Goal: Task Accomplishment & Management: Use online tool/utility

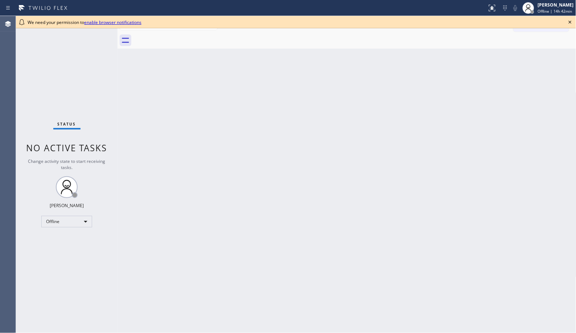
drag, startPoint x: 250, startPoint y: 91, endPoint x: 257, endPoint y: 89, distance: 7.4
click at [250, 91] on div "Back to Dashboard Change Sender ID Customers Technicians Select a contact Outbo…" at bounding box center [347, 174] width 459 height 317
click at [570, 22] on icon at bounding box center [570, 22] width 3 height 3
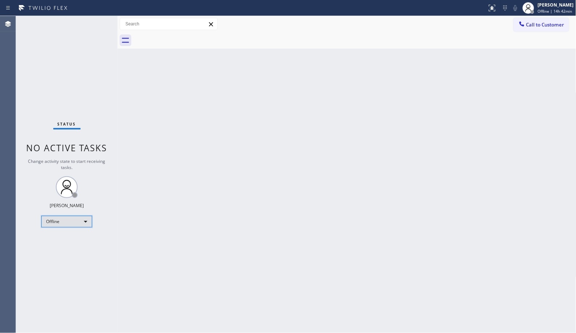
click at [82, 226] on div "Offline" at bounding box center [66, 222] width 51 height 12
click at [70, 250] on li "Unavailable" at bounding box center [66, 250] width 49 height 9
drag, startPoint x: 391, startPoint y: 38, endPoint x: 249, endPoint y: 0, distance: 147.2
click at [391, 38] on div at bounding box center [355, 40] width 443 height 16
click at [527, 26] on span "Call to Customer" at bounding box center [545, 24] width 38 height 7
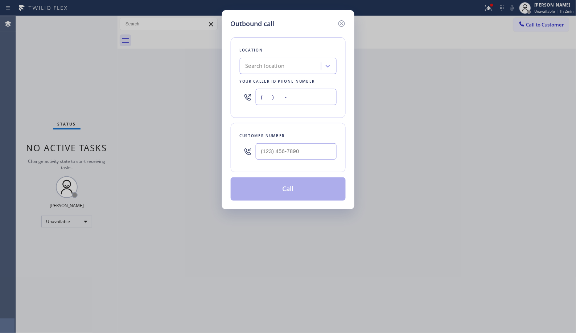
drag, startPoint x: 253, startPoint y: 94, endPoint x: 229, endPoint y: 81, distance: 27.5
click at [234, 86] on div "Location Search location Your caller id phone number (___) ___-____" at bounding box center [288, 77] width 115 height 81
paste input "914) 685-6577"
type input "[PHONE_NUMBER]"
click at [283, 154] on input "(___) ___-____" at bounding box center [296, 151] width 81 height 16
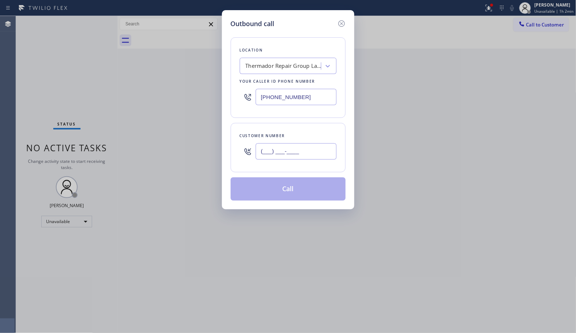
paste input "917) 214-2773"
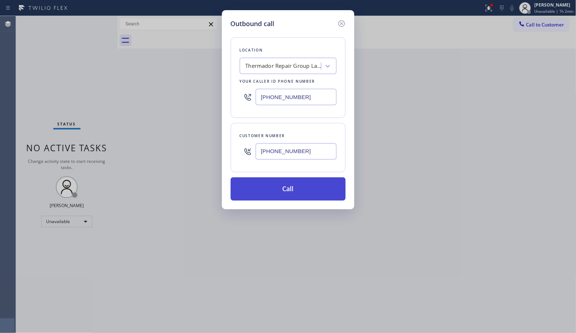
type input "[PHONE_NUMBER]"
click at [296, 193] on button "Call" at bounding box center [288, 188] width 115 height 23
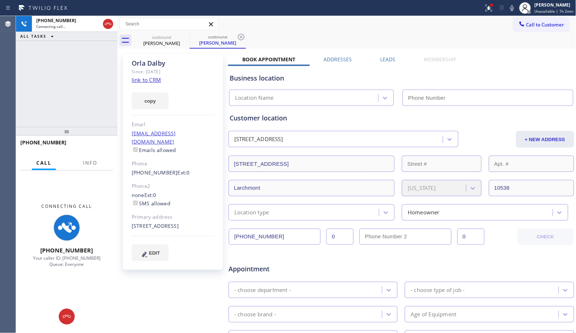
type input "[PHONE_NUMBER]"
click at [86, 169] on div at bounding box center [90, 169] width 23 height 1
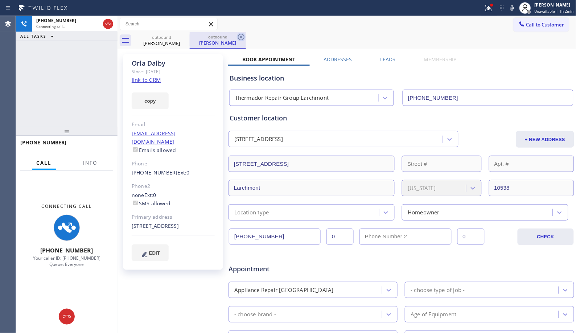
click at [244, 37] on icon at bounding box center [241, 37] width 9 height 9
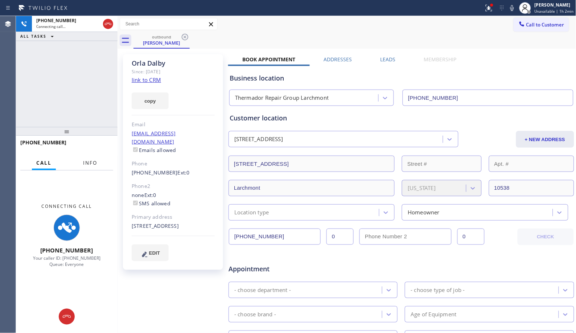
click at [85, 160] on span "Info" at bounding box center [90, 163] width 14 height 7
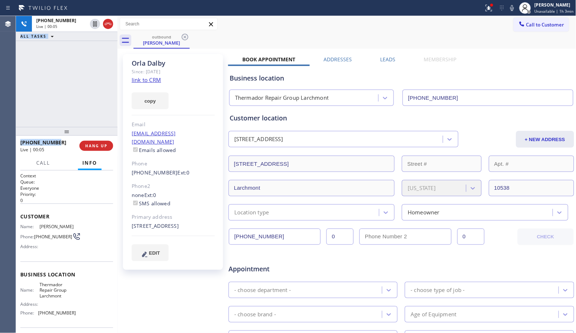
drag, startPoint x: 48, startPoint y: 144, endPoint x: 15, endPoint y: 143, distance: 33.0
click at [15, 143] on div "Agent Desktop [PHONE_NUMBER] Live | 00:05 ALL TASKS ALL TASKS ACTIVE TASKS TASK…" at bounding box center [288, 174] width 576 height 317
copy div "[PHONE_NUMBER] Live | 00:05 ALL TASKS ALL TASKS ACTIVE TASKS TASKS IN WRAP UP […"
click at [100, 146] on span "HANG UP" at bounding box center [96, 145] width 22 height 5
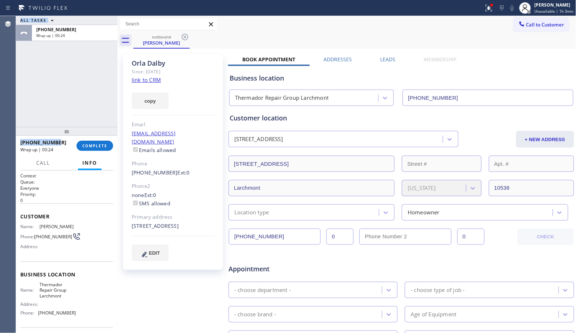
click at [63, 144] on div "[PHONE_NUMBER]" at bounding box center [45, 142] width 51 height 7
drag, startPoint x: 63, startPoint y: 143, endPoint x: 40, endPoint y: 142, distance: 23.2
click at [39, 143] on div "[PHONE_NUMBER]" at bounding box center [45, 142] width 51 height 7
click at [60, 139] on div "[PHONE_NUMBER]" at bounding box center [45, 142] width 51 height 7
drag, startPoint x: 66, startPoint y: 143, endPoint x: 26, endPoint y: 141, distance: 40.0
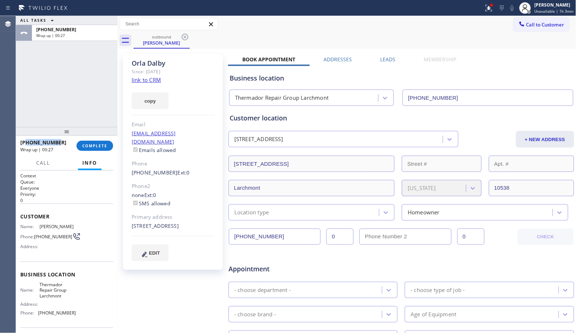
click at [26, 141] on div "[PHONE_NUMBER]" at bounding box center [45, 142] width 51 height 7
copy span "9172142773"
click at [527, 29] on button "Call to Customer" at bounding box center [542, 25] width 56 height 14
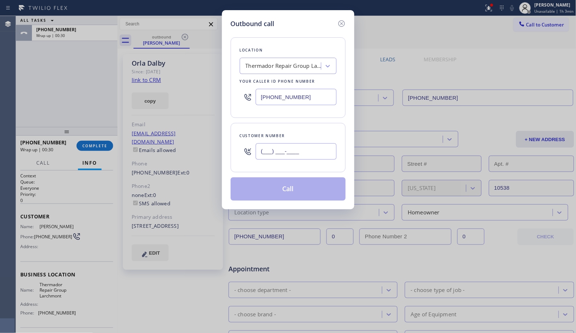
drag, startPoint x: 301, startPoint y: 150, endPoint x: 225, endPoint y: 135, distance: 77.4
click at [226, 135] on div "Outbound call Location Thermador Repair Group Larchmont Your caller id phone nu…" at bounding box center [288, 109] width 132 height 199
paste input "917) 214-2773"
type input "[PHONE_NUMBER]"
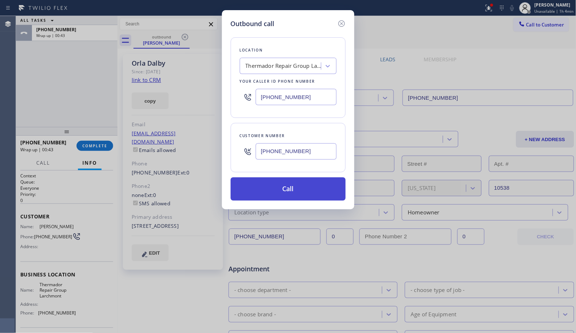
click at [293, 194] on button "Call" at bounding box center [288, 188] width 115 height 23
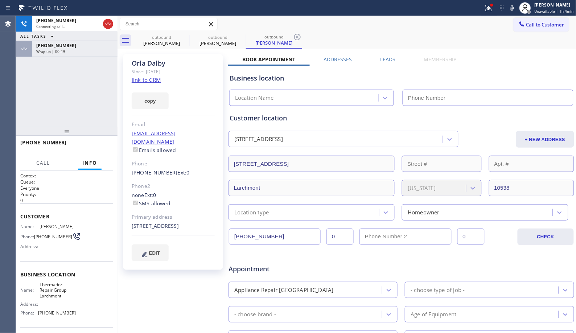
type input "[PHONE_NUMBER]"
click at [297, 36] on icon at bounding box center [297, 37] width 9 height 9
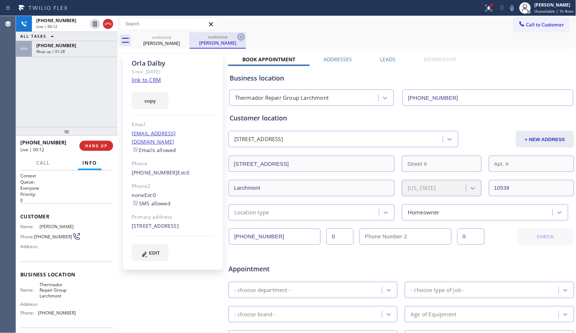
click at [243, 39] on icon at bounding box center [241, 37] width 9 height 9
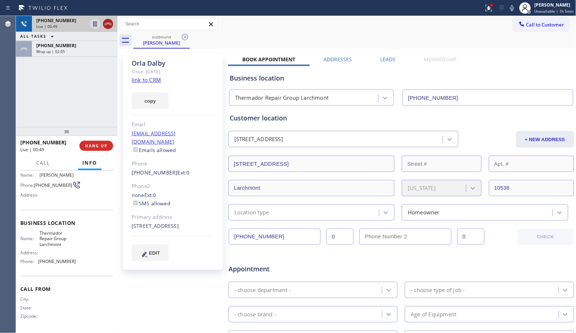
click at [109, 25] on icon at bounding box center [108, 24] width 9 height 9
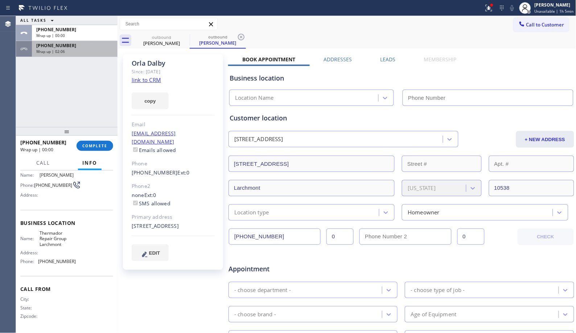
type input "[PHONE_NUMBER]"
click at [77, 54] on div "[PHONE_NUMBER] Wrap up | 02:07" at bounding box center [73, 49] width 83 height 16
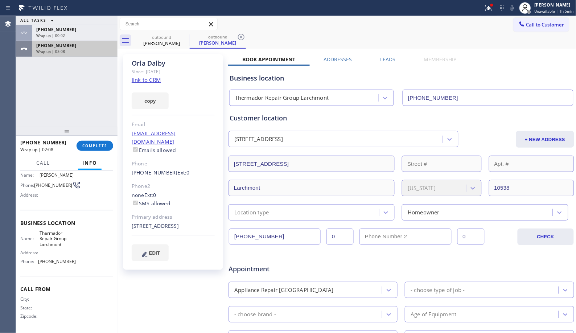
click at [83, 52] on div "Wrap up | 02:08" at bounding box center [74, 51] width 77 height 5
click at [83, 53] on div "Wrap up | 02:10" at bounding box center [74, 51] width 77 height 5
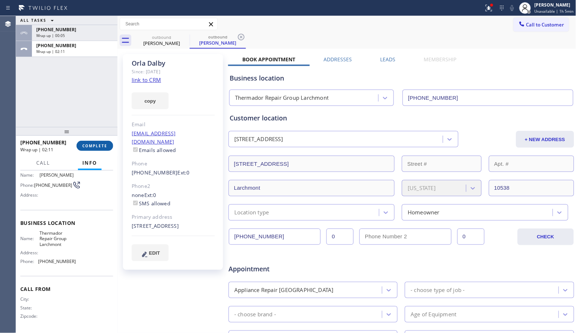
click at [95, 147] on span "COMPLETE" at bounding box center [94, 145] width 25 height 5
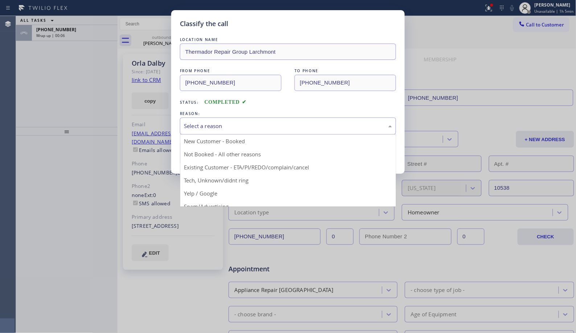
click at [231, 128] on div "Select a reason" at bounding box center [288, 126] width 208 height 8
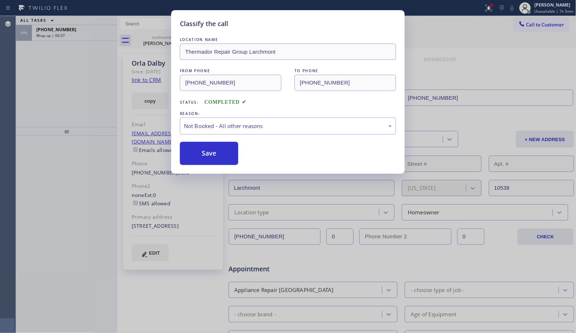
click at [212, 154] on button "Save" at bounding box center [209, 153] width 58 height 23
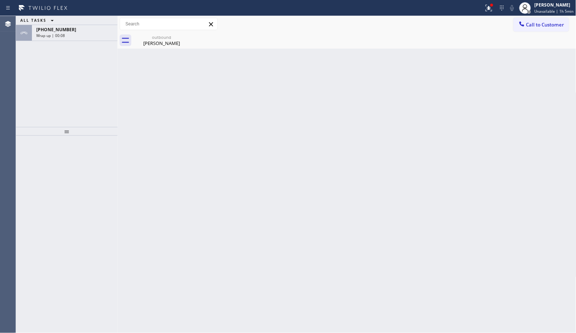
click at [85, 39] on div "[PHONE_NUMBER] Wrap up | 00:08" at bounding box center [73, 33] width 83 height 16
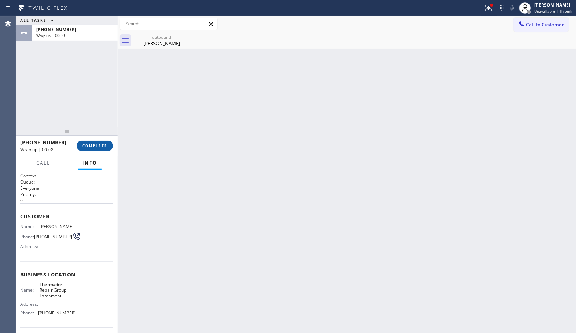
click at [102, 147] on span "COMPLETE" at bounding box center [94, 145] width 25 height 5
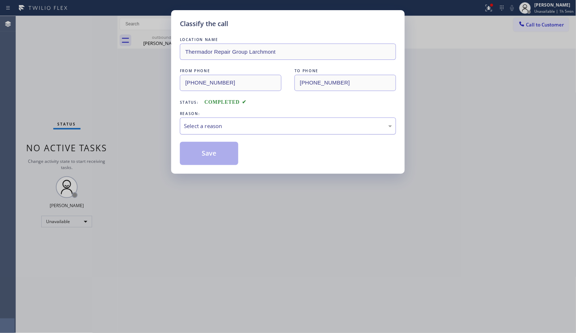
click at [231, 128] on div "Select a reason" at bounding box center [288, 126] width 208 height 8
click at [215, 156] on button "Save" at bounding box center [209, 153] width 58 height 23
click at [159, 37] on div "Classify the call LOCATION NAME Thermador Repair Group Larchmont FROM PHONE [PH…" at bounding box center [288, 166] width 576 height 333
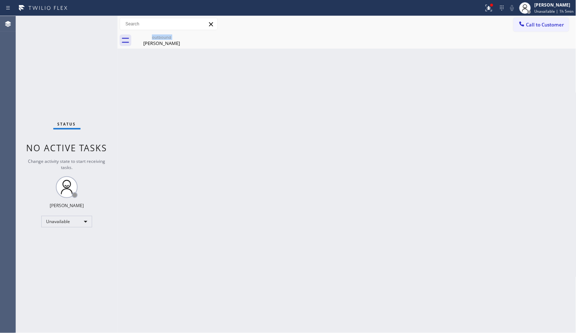
click at [159, 37] on div "outbound" at bounding box center [161, 36] width 55 height 5
click at [159, 37] on div at bounding box center [355, 40] width 443 height 16
click at [340, 197] on div "Back to Dashboard Change Sender ID Customers Technicians Select a contact Outbo…" at bounding box center [347, 174] width 459 height 317
click at [270, 151] on div "Back to Dashboard Change Sender ID Customers Technicians Select a contact Outbo…" at bounding box center [347, 174] width 459 height 317
click at [534, 24] on span "Call to Customer" at bounding box center [545, 24] width 38 height 7
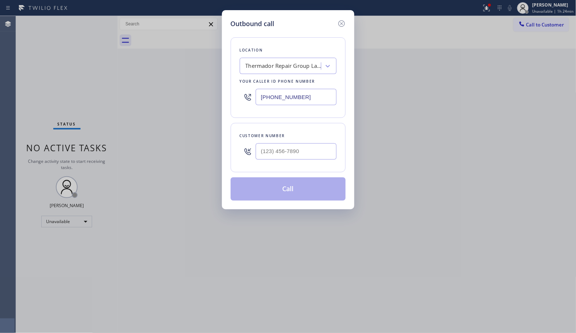
click at [292, 111] on div "Location Thermador Repair Group Larchmont Your caller id phone number [PHONE_NU…" at bounding box center [288, 77] width 115 height 81
click at [272, 66] on div "Thermador Repair Group Larchmont" at bounding box center [284, 66] width 76 height 8
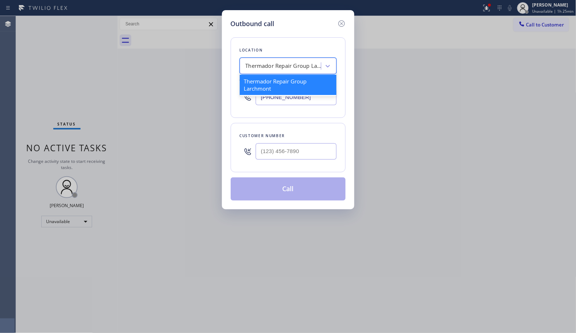
paste input "Red Apple Appliance Repair Pembroke Pines"
type input "Red Apple Appliance Repair Pembroke Pines"
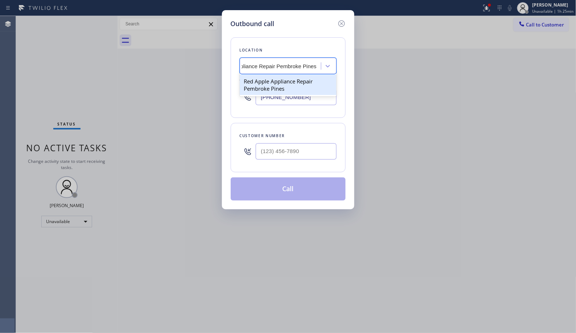
click at [282, 81] on div "Red Apple Appliance Repair Pembroke Pines" at bounding box center [288, 85] width 97 height 20
type input "[PHONE_NUMBER]"
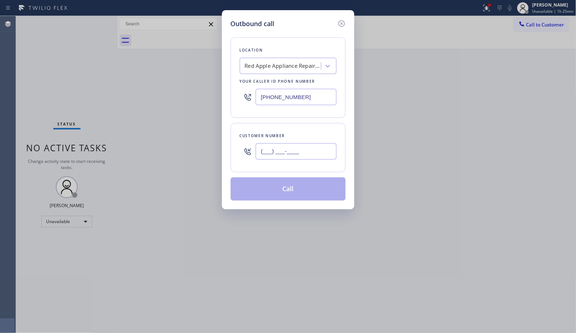
drag, startPoint x: 309, startPoint y: 149, endPoint x: 176, endPoint y: 120, distance: 136.3
click at [175, 143] on div "Outbound call Location Red Apple Appliance Repair [GEOGRAPHIC_DATA] Your caller…" at bounding box center [288, 166] width 576 height 333
paste input "954) 232-9585"
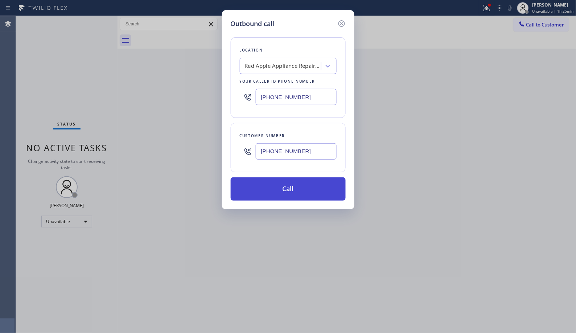
type input "[PHONE_NUMBER]"
click at [291, 191] on button "Call" at bounding box center [288, 188] width 115 height 23
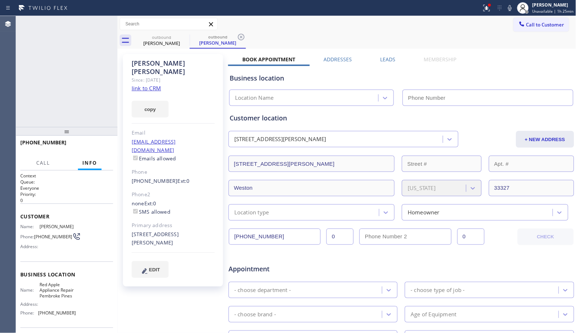
type input "[PHONE_NUMBER]"
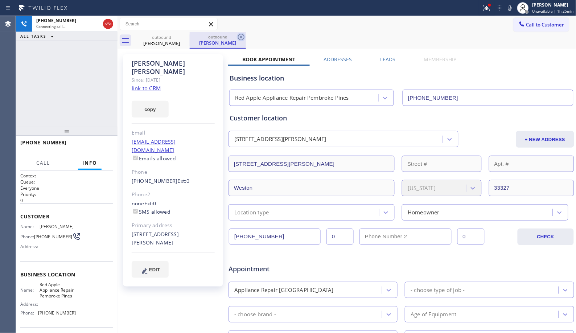
click at [245, 40] on icon at bounding box center [241, 37] width 9 height 9
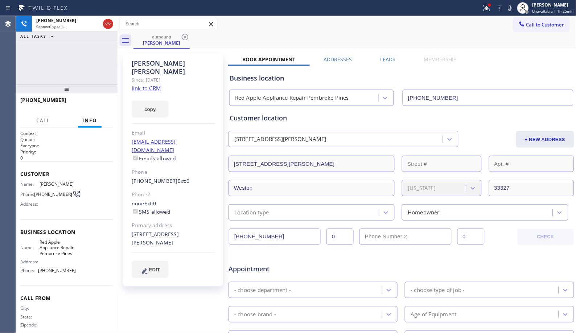
drag, startPoint x: 64, startPoint y: 135, endPoint x: 85, endPoint y: 93, distance: 47.2
click at [85, 93] on div at bounding box center [67, 89] width 102 height 9
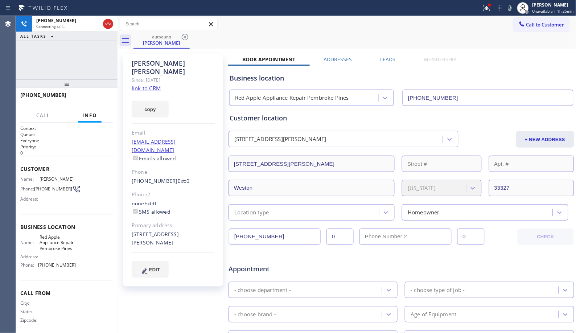
drag, startPoint x: 67, startPoint y: 91, endPoint x: 69, endPoint y: 67, distance: 23.6
click at [69, 67] on div "[PHONE_NUMBER] Connecting call… ALL TASKS ALL TASKS ACTIVE TASKS TASKS IN WRAP …" at bounding box center [67, 174] width 102 height 317
click at [102, 94] on button "HANG UP" at bounding box center [96, 98] width 34 height 10
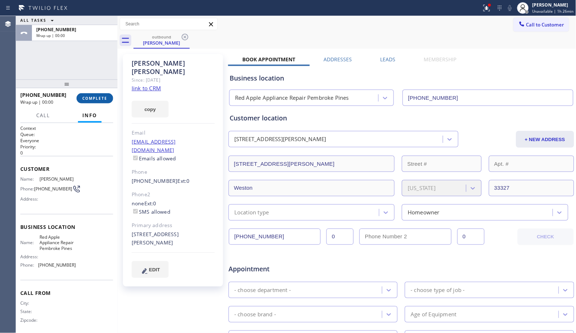
click at [99, 99] on span "COMPLETE" at bounding box center [94, 98] width 25 height 5
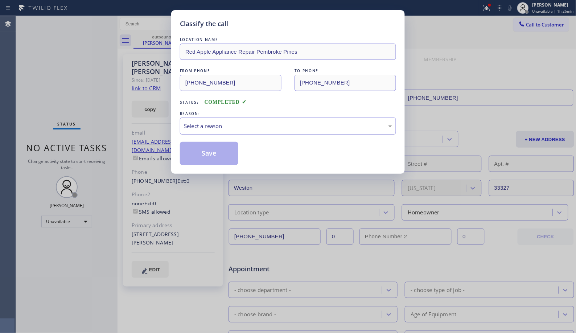
click at [265, 131] on div "Select a reason" at bounding box center [288, 126] width 216 height 17
drag, startPoint x: 214, startPoint y: 155, endPoint x: 225, endPoint y: 169, distance: 17.6
click at [214, 156] on button "Save" at bounding box center [209, 153] width 58 height 23
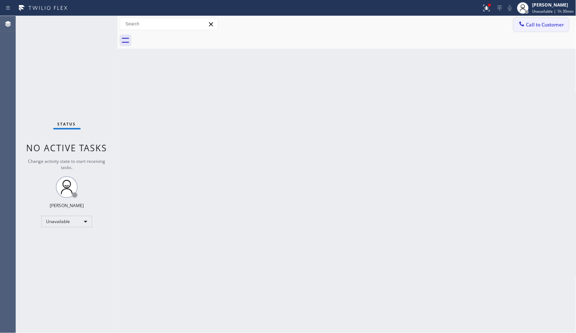
click at [548, 30] on button "Call to Customer" at bounding box center [542, 25] width 56 height 14
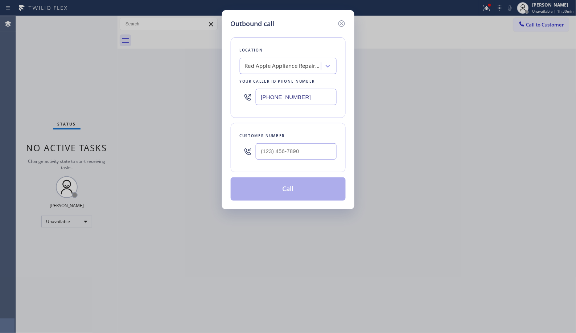
drag, startPoint x: 313, startPoint y: 100, endPoint x: 195, endPoint y: 11, distance: 147.7
click at [229, 75] on div "Outbound call Location Red Apple Appliance Repair [GEOGRAPHIC_DATA] Your caller…" at bounding box center [288, 109] width 132 height 199
paste input "855) 731-4952"
type input "[PHONE_NUMBER]"
click at [289, 147] on input "(___) ___-____" at bounding box center [296, 151] width 81 height 16
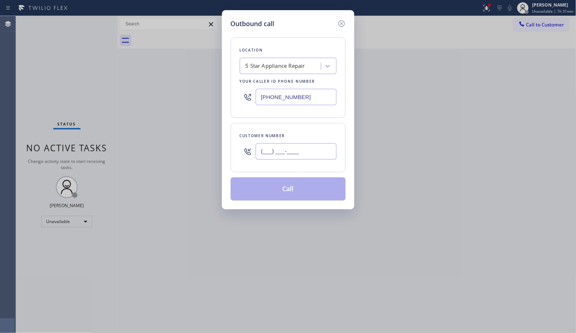
paste input "213) 448-7822"
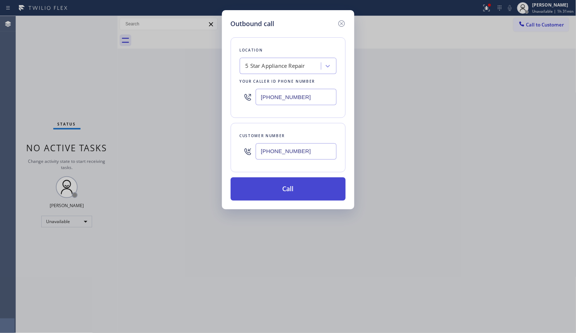
type input "[PHONE_NUMBER]"
drag, startPoint x: 323, startPoint y: 180, endPoint x: 309, endPoint y: 165, distance: 19.5
click at [322, 180] on button "Call" at bounding box center [288, 188] width 115 height 23
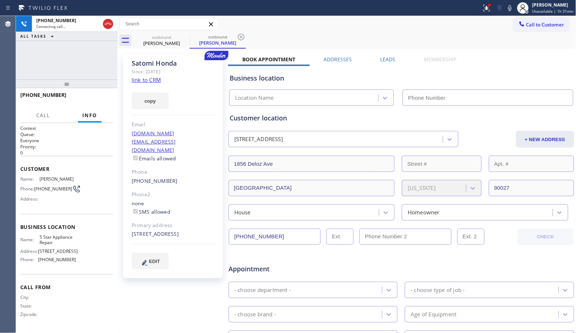
type input "[PHONE_NUMBER]"
click at [240, 37] on icon at bounding box center [241, 37] width 9 height 9
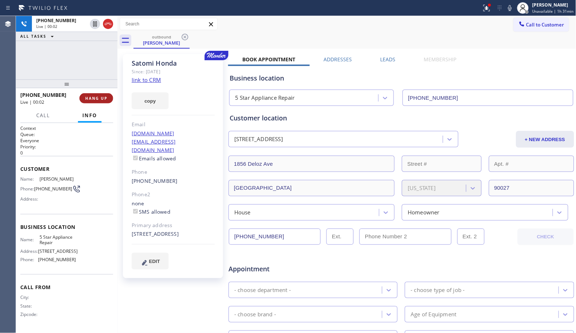
click at [95, 99] on span "HANG UP" at bounding box center [96, 98] width 22 height 5
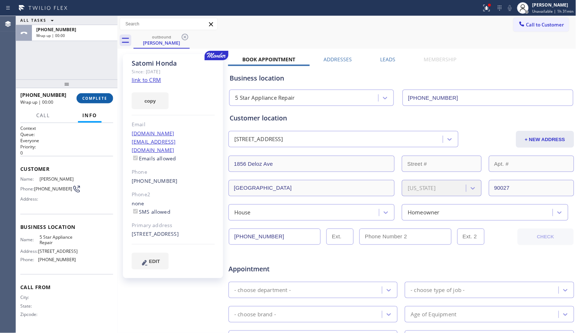
click at [95, 99] on span "COMPLETE" at bounding box center [94, 98] width 25 height 5
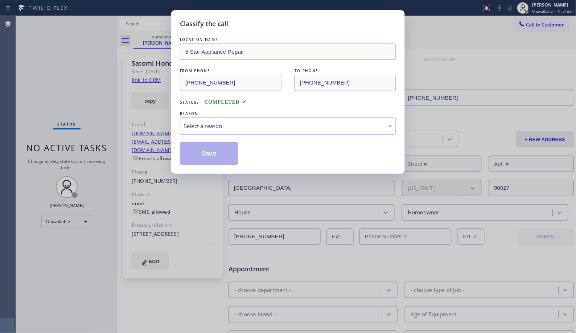
click at [326, 124] on div "Select a reason" at bounding box center [288, 126] width 208 height 8
click at [224, 157] on button "Save" at bounding box center [209, 153] width 58 height 23
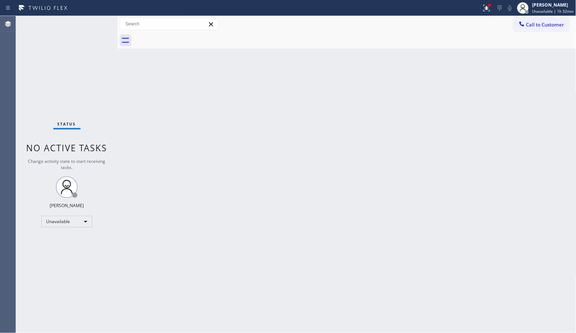
drag, startPoint x: 542, startPoint y: 30, endPoint x: 309, endPoint y: 93, distance: 241.4
click at [541, 30] on button "Call to Customer" at bounding box center [542, 25] width 56 height 14
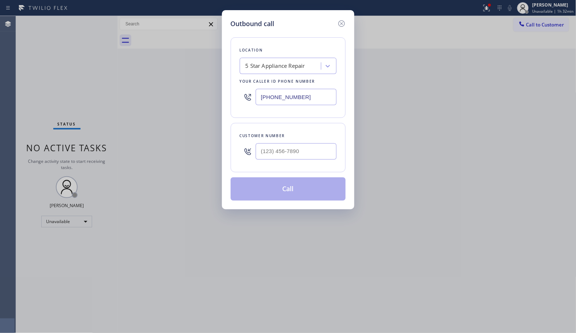
drag, startPoint x: 302, startPoint y: 102, endPoint x: 218, endPoint y: 59, distance: 94.1
click at [232, 82] on div "Location 5 Star Appliance Repair Your caller id phone number [PHONE_NUMBER]" at bounding box center [288, 77] width 115 height 81
paste input "323) 991-9198"
type input "[PHONE_NUMBER]"
click at [294, 146] on input "(___) ___-____" at bounding box center [296, 151] width 81 height 16
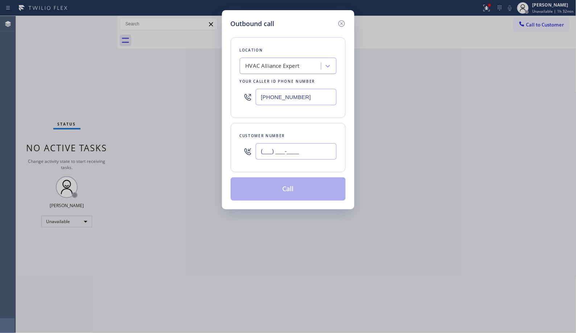
paste input "626) 463-3134"
type input "[PHONE_NUMBER]"
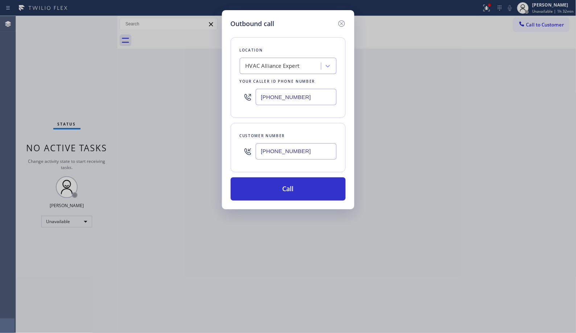
drag, startPoint x: 307, startPoint y: 189, endPoint x: 374, endPoint y: 272, distance: 107.1
click at [307, 190] on button "Call" at bounding box center [288, 188] width 115 height 23
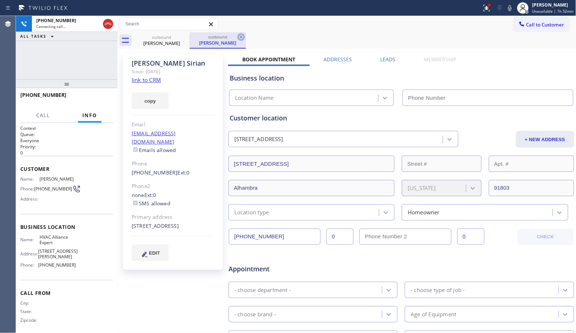
click at [245, 36] on icon at bounding box center [241, 37] width 9 height 9
type input "[PHONE_NUMBER]"
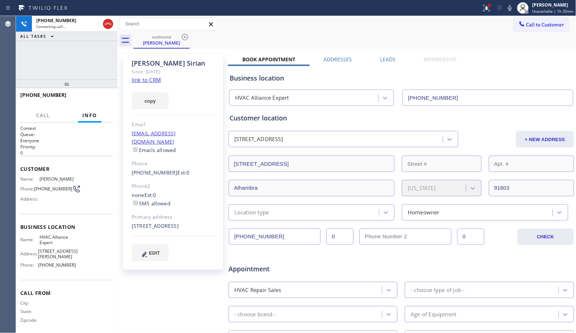
drag, startPoint x: 67, startPoint y: 86, endPoint x: 69, endPoint y: 78, distance: 9.0
click at [69, 79] on div at bounding box center [67, 83] width 102 height 9
drag, startPoint x: 94, startPoint y: 98, endPoint x: 16, endPoint y: 104, distance: 78.2
click at [93, 98] on span "HANG UP" at bounding box center [96, 98] width 22 height 5
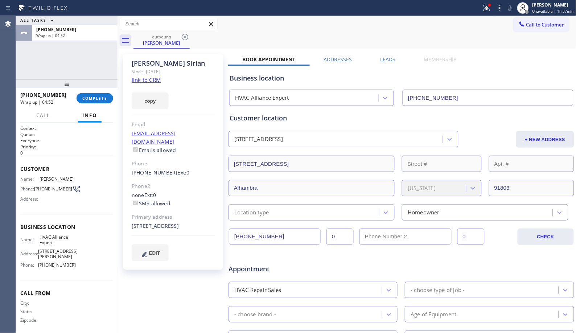
click at [309, 267] on span "Appointment" at bounding box center [286, 269] width 114 height 10
click at [95, 95] on button "COMPLETE" at bounding box center [95, 98] width 37 height 10
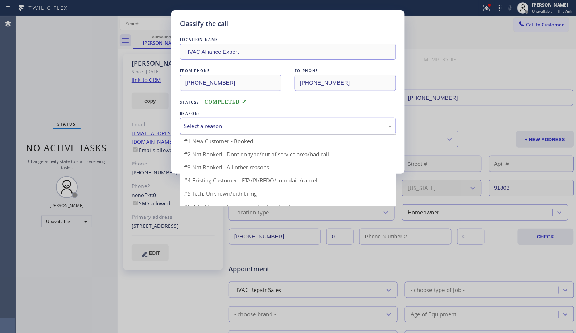
click at [248, 129] on div "Select a reason" at bounding box center [288, 126] width 208 height 8
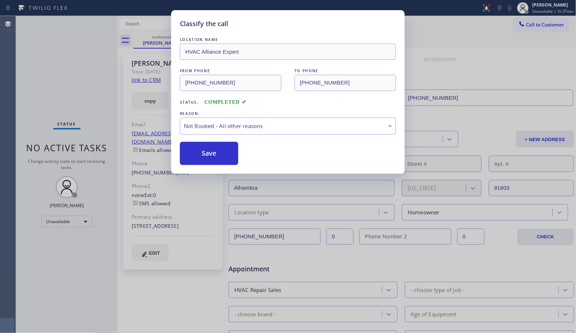
click at [209, 151] on button "Save" at bounding box center [209, 153] width 58 height 23
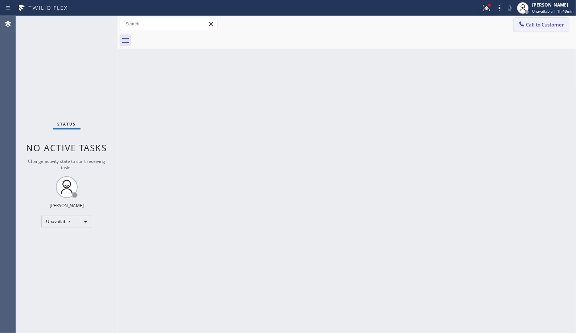
click at [554, 31] on button "Call to Customer" at bounding box center [542, 25] width 56 height 14
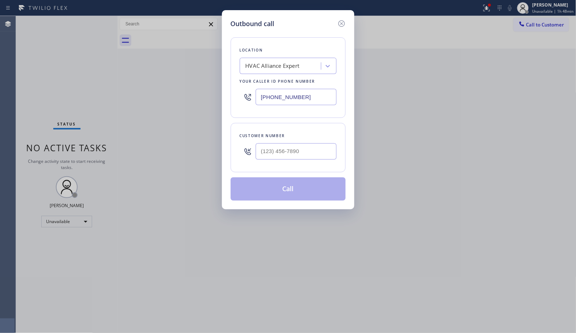
click at [283, 65] on div "HVAC Alliance Expert" at bounding box center [273, 66] width 54 height 8
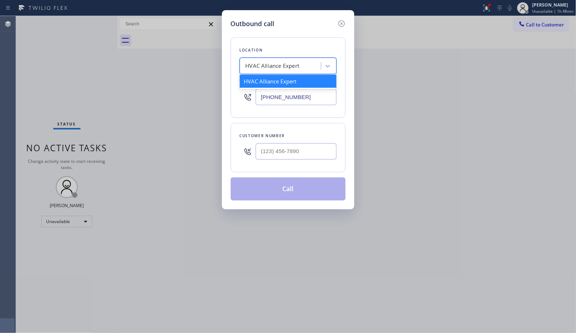
paste input "[MEDICAL_DATA] Electrical Irvine"
type input "[MEDICAL_DATA] Electrical Irvine"
click at [291, 80] on div "[MEDICAL_DATA] Electrical Irvine" at bounding box center [288, 81] width 97 height 13
type input "[PHONE_NUMBER]"
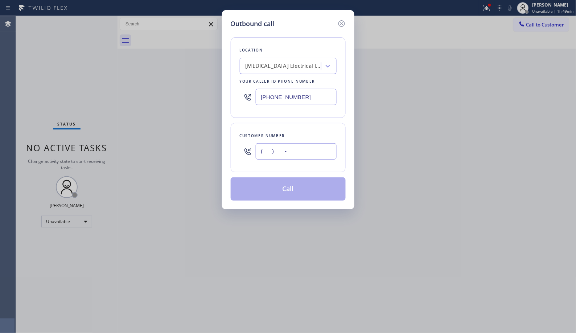
click at [284, 148] on input "(___) ___-____" at bounding box center [296, 151] width 81 height 16
paste input "310) 866-3379"
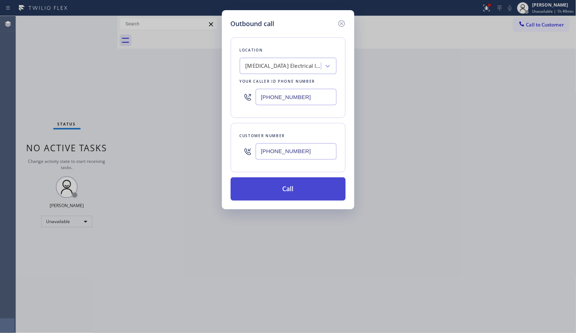
type input "[PHONE_NUMBER]"
click at [297, 189] on button "Call" at bounding box center [288, 188] width 115 height 23
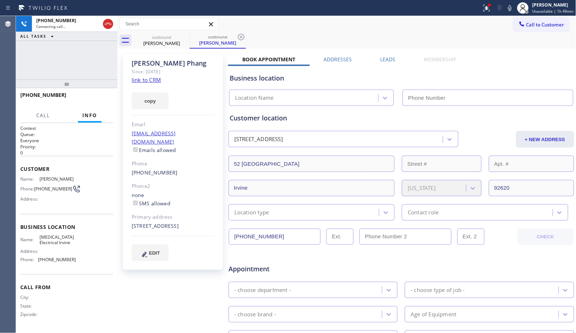
type input "[PHONE_NUMBER]"
click at [241, 35] on icon at bounding box center [241, 37] width 9 height 9
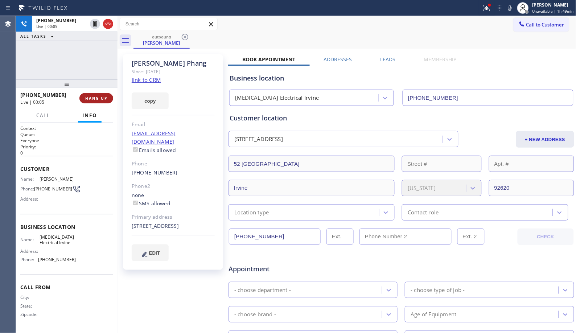
click at [96, 96] on span "HANG UP" at bounding box center [96, 98] width 22 height 5
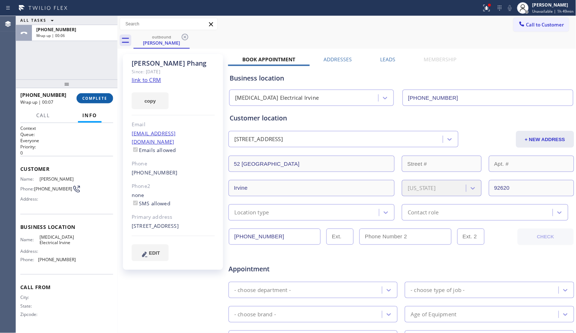
click at [97, 99] on span "COMPLETE" at bounding box center [94, 98] width 25 height 5
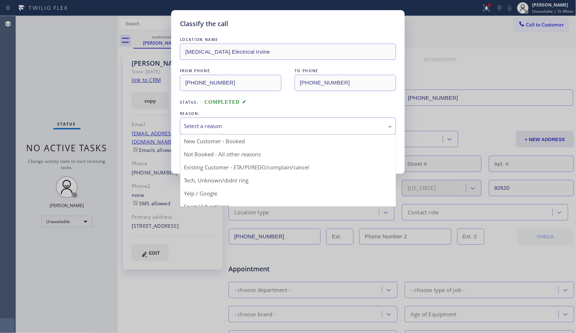
click at [216, 124] on div "Select a reason" at bounding box center [288, 126] width 208 height 8
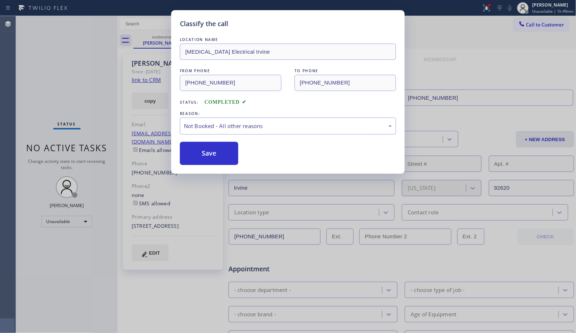
click at [210, 151] on button "Save" at bounding box center [209, 153] width 58 height 23
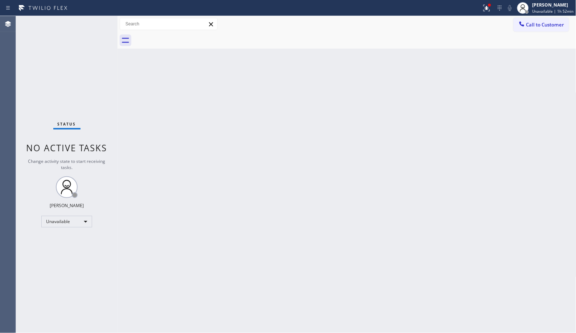
click at [546, 23] on span "Call to Customer" at bounding box center [545, 24] width 38 height 7
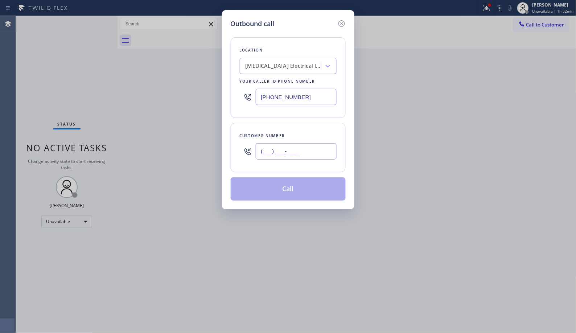
drag, startPoint x: 297, startPoint y: 144, endPoint x: 246, endPoint y: 135, distance: 52.0
click at [249, 139] on div "Customer number (___) ___-____" at bounding box center [288, 147] width 115 height 49
paste input "310) 866-3379"
type input "[PHONE_NUMBER]"
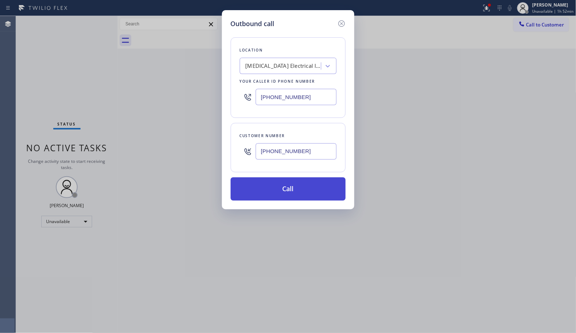
click at [284, 197] on button "Call" at bounding box center [288, 188] width 115 height 23
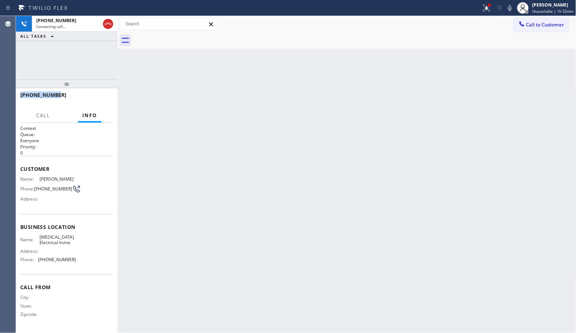
drag, startPoint x: 34, startPoint y: 94, endPoint x: 19, endPoint y: 93, distance: 14.9
click at [19, 93] on div "[PHONE_NUMBER]" at bounding box center [67, 98] width 102 height 20
copy span "[PHONE_NUMBER]"
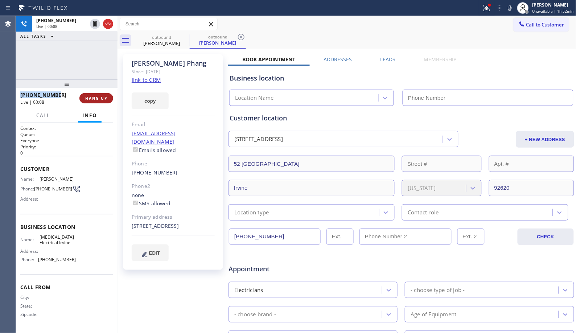
type input "[PHONE_NUMBER]"
drag, startPoint x: 96, startPoint y: 103, endPoint x: 147, endPoint y: 69, distance: 60.8
click at [96, 102] on button "HANG UP" at bounding box center [96, 98] width 34 height 10
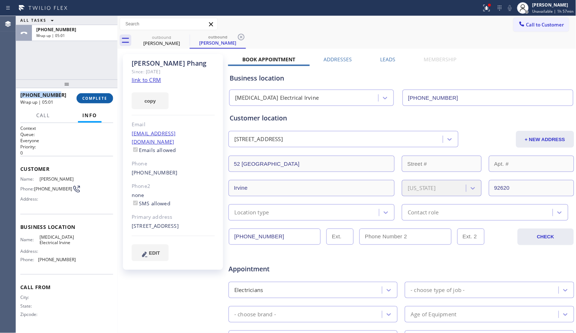
click at [96, 95] on button "COMPLETE" at bounding box center [95, 98] width 37 height 10
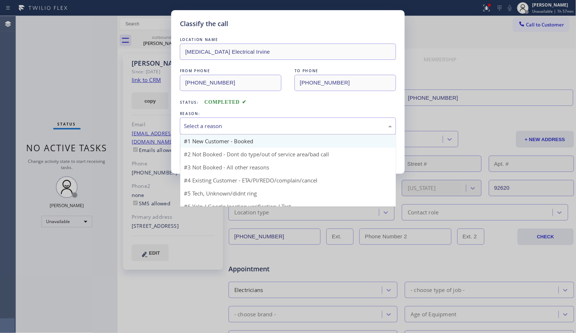
drag, startPoint x: 270, startPoint y: 126, endPoint x: 212, endPoint y: 146, distance: 61.5
click at [267, 126] on div "Select a reason" at bounding box center [288, 126] width 208 height 8
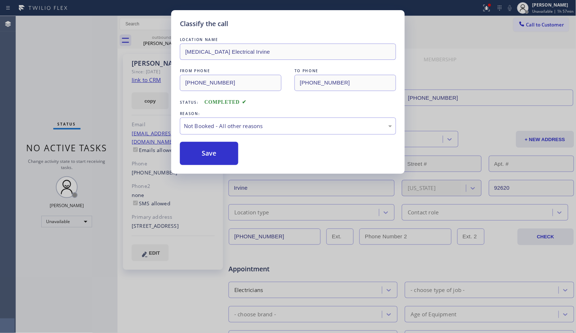
click at [210, 151] on button "Save" at bounding box center [209, 153] width 58 height 23
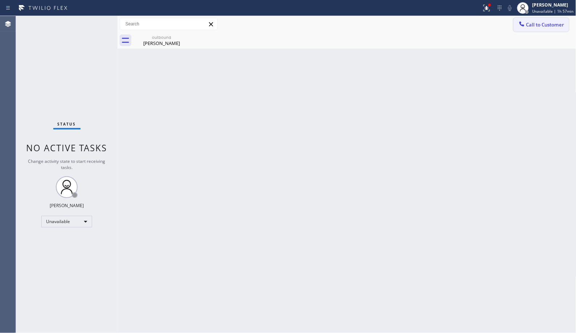
click at [546, 26] on span "Call to Customer" at bounding box center [545, 24] width 38 height 7
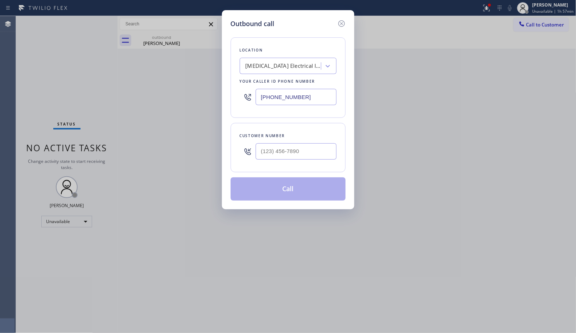
drag, startPoint x: 262, startPoint y: 95, endPoint x: 199, endPoint y: 0, distance: 113.8
click at [202, 59] on div "Outbound call Location [MEDICAL_DATA] Electrical Irvine Your caller id phone nu…" at bounding box center [288, 166] width 576 height 333
paste input "408) 663-5038"
type input "[PHONE_NUMBER]"
click at [274, 142] on div at bounding box center [296, 152] width 81 height 24
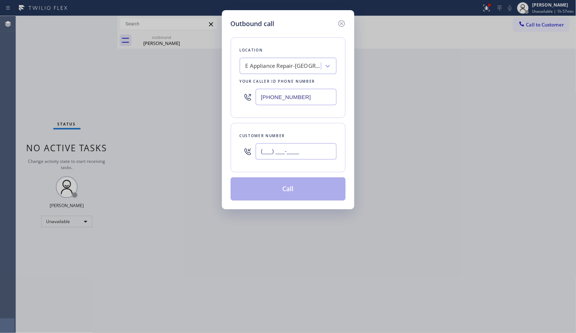
click at [274, 148] on input "(___) ___-____" at bounding box center [296, 151] width 81 height 16
paste input "650) 670-5356"
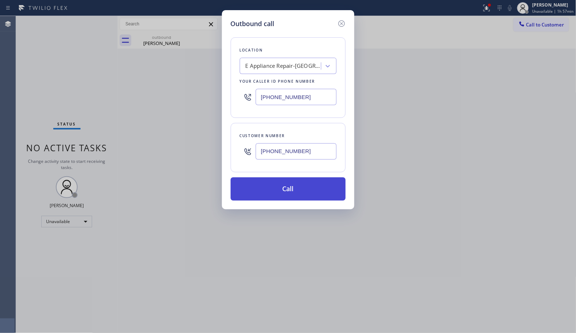
type input "[PHONE_NUMBER]"
click at [310, 192] on button "Call" at bounding box center [288, 188] width 115 height 23
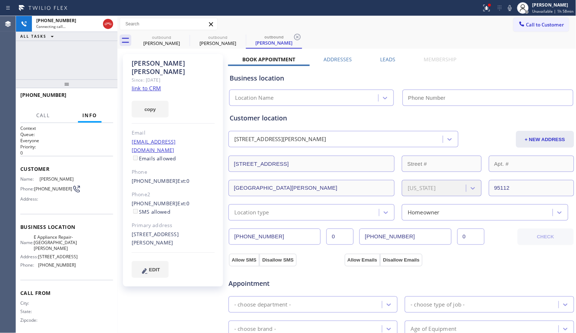
type input "[PHONE_NUMBER]"
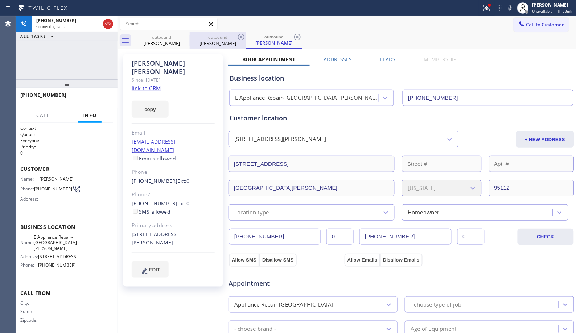
click at [213, 44] on div "[PERSON_NAME]" at bounding box center [217, 43] width 55 height 7
click at [242, 37] on icon at bounding box center [241, 37] width 9 height 9
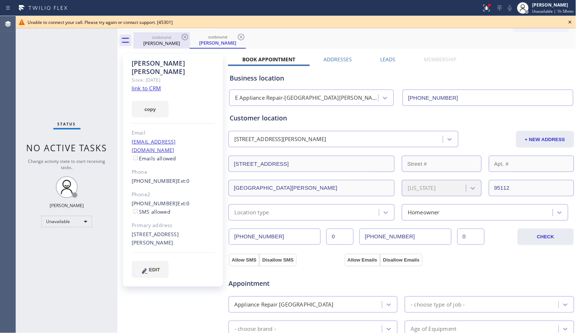
click at [179, 38] on div "outbound" at bounding box center [161, 36] width 55 height 5
type input "[PHONE_NUMBER]"
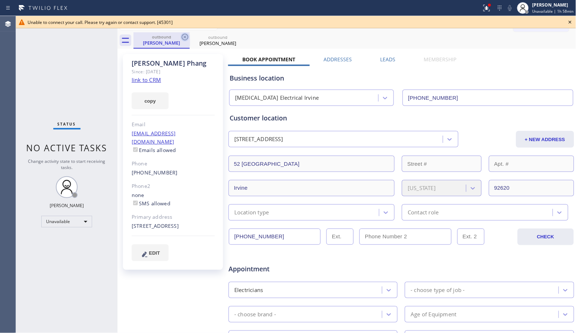
click at [185, 37] on icon at bounding box center [185, 37] width 7 height 7
type input "[PHONE_NUMBER]"
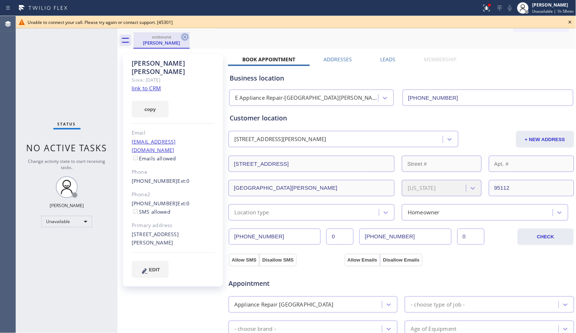
click at [184, 37] on icon at bounding box center [185, 37] width 7 height 7
click at [187, 37] on div "outbound [PERSON_NAME]" at bounding box center [355, 40] width 443 height 16
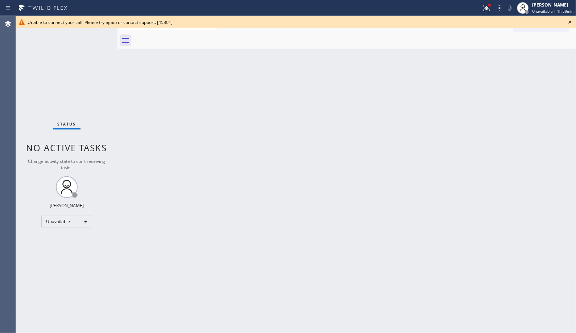
click at [570, 21] on icon at bounding box center [570, 22] width 3 height 3
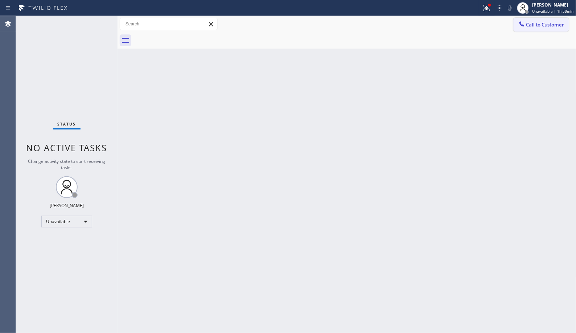
click at [546, 26] on span "Call to Customer" at bounding box center [545, 24] width 38 height 7
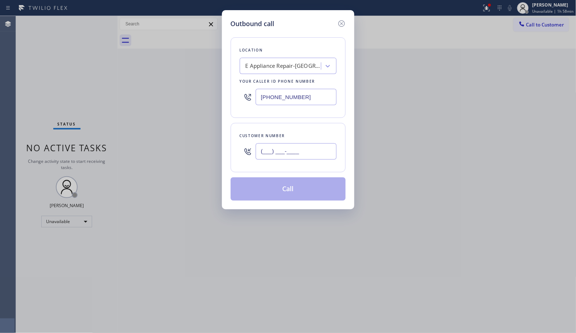
drag, startPoint x: 226, startPoint y: 140, endPoint x: 222, endPoint y: 140, distance: 3.6
click at [222, 140] on div "Outbound call Location E Appliance Repair-[GEOGRAPHIC_DATA][PERSON_NAME] Your c…" at bounding box center [288, 109] width 132 height 199
drag, startPoint x: 222, startPoint y: 142, endPoint x: 212, endPoint y: 140, distance: 10.6
click at [212, 140] on div "Outbound call Location E Appliance Repair-[GEOGRAPHIC_DATA][PERSON_NAME] Your c…" at bounding box center [288, 166] width 576 height 333
paste input "650) 670-5356"
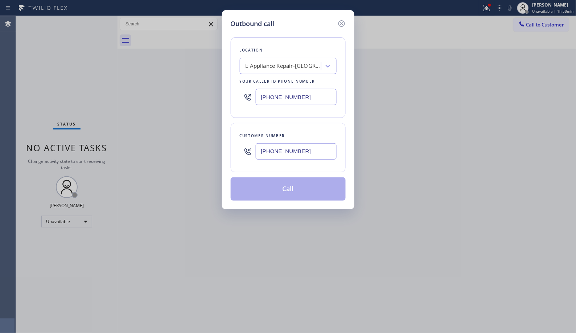
type input "[PHONE_NUMBER]"
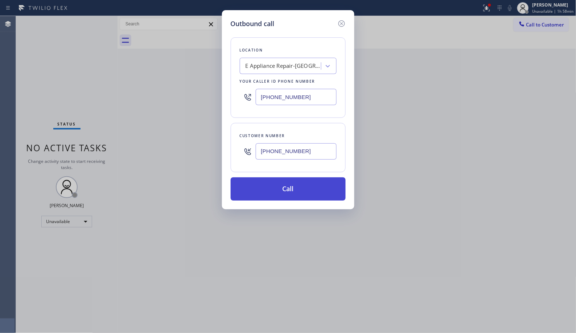
click at [298, 193] on button "Call" at bounding box center [288, 188] width 115 height 23
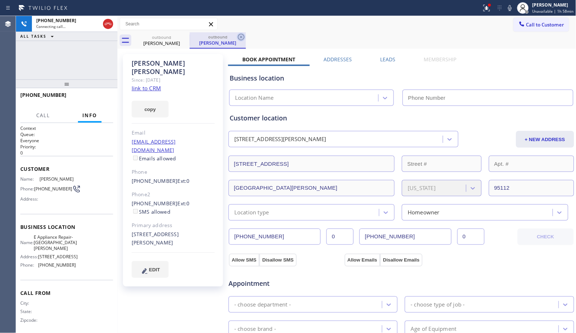
click at [241, 35] on icon at bounding box center [241, 37] width 9 height 9
type input "[PHONE_NUMBER]"
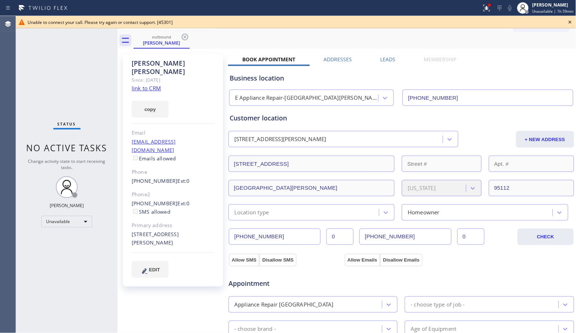
click at [268, 38] on div "outbound [PERSON_NAME]" at bounding box center [355, 40] width 443 height 16
click at [186, 38] on icon at bounding box center [185, 37] width 9 height 9
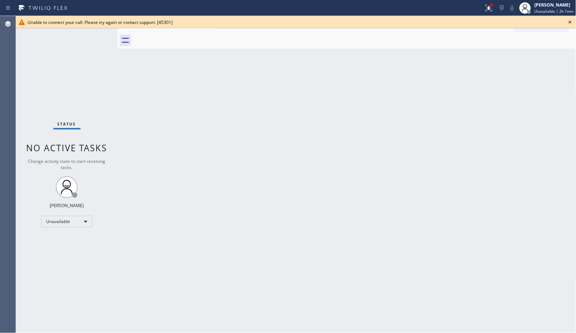
click at [571, 22] on icon at bounding box center [570, 22] width 9 height 9
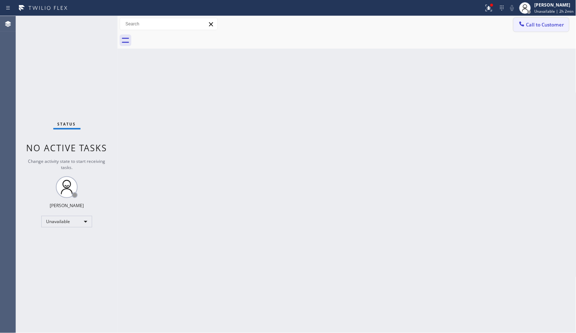
click at [536, 25] on span "Call to Customer" at bounding box center [545, 24] width 38 height 7
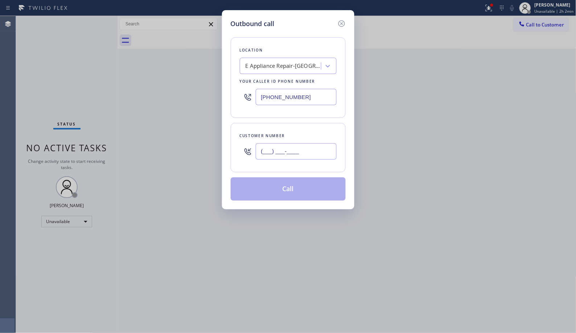
drag, startPoint x: 307, startPoint y: 148, endPoint x: 205, endPoint y: 124, distance: 104.7
click at [207, 125] on div "Outbound call Location E Appliance Repair-[GEOGRAPHIC_DATA][PERSON_NAME] Your c…" at bounding box center [288, 166] width 576 height 333
paste input "408) 504-8765"
type input "[PHONE_NUMBER]"
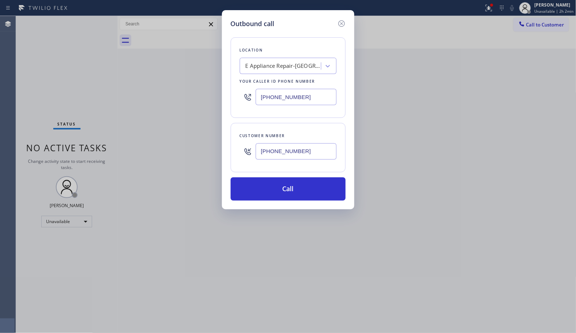
click at [274, 66] on div "E Appliance Repair-[GEOGRAPHIC_DATA][PERSON_NAME]" at bounding box center [284, 66] width 76 height 8
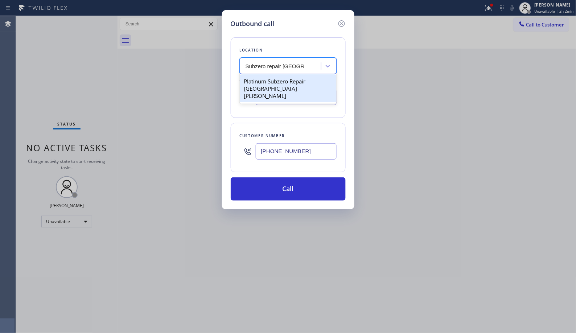
click at [266, 67] on input "Subzero repair [GEOGRAPHIC_DATA][PERSON_NAME]" at bounding box center [275, 66] width 58 height 6
type input "Subzero repair [GEOGRAPHIC_DATA][PERSON_NAME]"
click at [270, 66] on div "Search location" at bounding box center [265, 66] width 39 height 8
paste input "Sub-Zero"
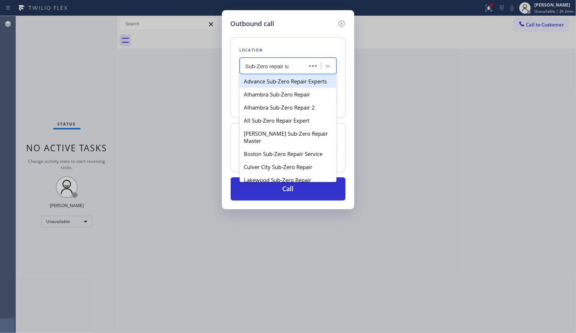
type input "Sub-Zero repair san"
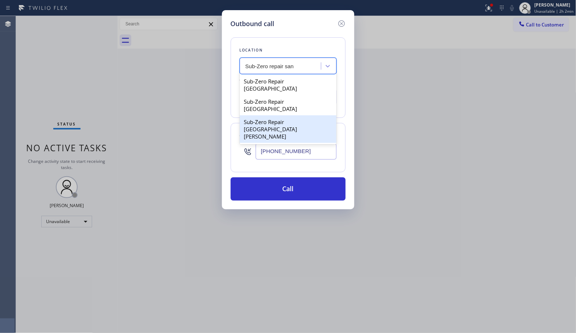
click at [289, 115] on div "Sub-Zero Repair [GEOGRAPHIC_DATA][PERSON_NAME]" at bounding box center [288, 129] width 97 height 28
type input "[PHONE_NUMBER]"
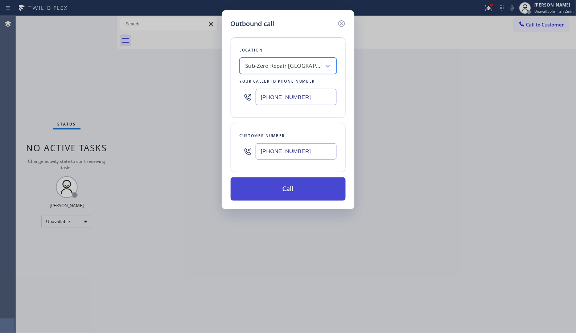
click at [307, 185] on button "Call" at bounding box center [288, 188] width 115 height 23
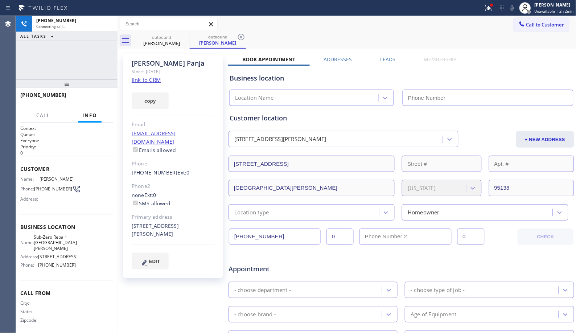
type input "[PHONE_NUMBER]"
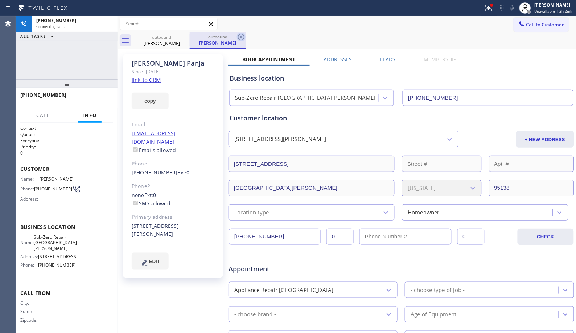
click at [245, 38] on icon at bounding box center [241, 37] width 9 height 9
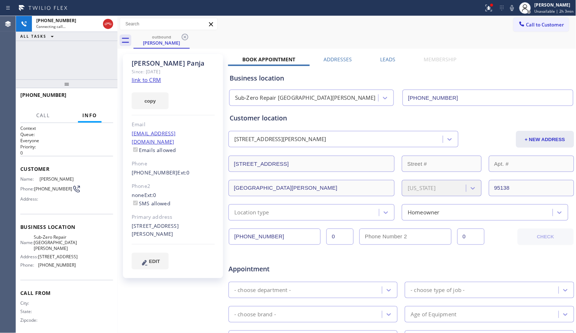
drag, startPoint x: 68, startPoint y: 88, endPoint x: 68, endPoint y: 76, distance: 12.0
click at [68, 76] on div "[PHONE_NUMBER] Connecting call… ALL TASKS ALL TASKS ACTIVE TASKS TASKS IN WRAP …" at bounding box center [67, 174] width 102 height 317
drag, startPoint x: 91, startPoint y: 101, endPoint x: 91, endPoint y: 96, distance: 5.1
click at [91, 101] on button "HANG UP" at bounding box center [96, 98] width 34 height 10
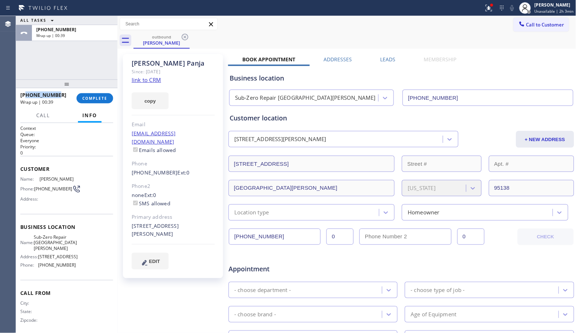
drag, startPoint x: 62, startPoint y: 95, endPoint x: 52, endPoint y: 94, distance: 10.5
click at [28, 94] on div "[PHONE_NUMBER]" at bounding box center [45, 94] width 51 height 7
copy span "085048765"
click at [86, 92] on div "[PHONE_NUMBER] Wrap up | 00:39 COMPLETE" at bounding box center [66, 98] width 93 height 19
click at [91, 100] on span "COMPLETE" at bounding box center [94, 98] width 25 height 5
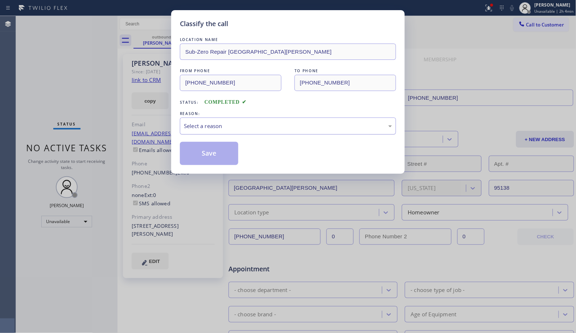
click at [296, 133] on div "Select a reason" at bounding box center [288, 126] width 216 height 17
click at [217, 155] on button "Save" at bounding box center [209, 153] width 58 height 23
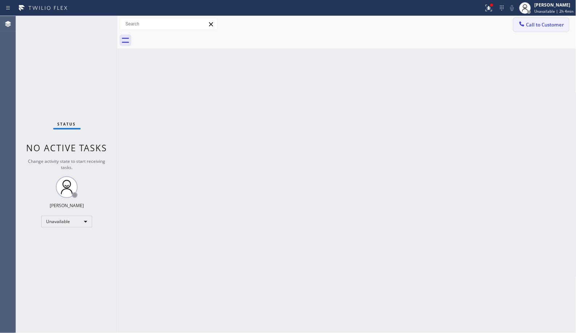
click at [554, 28] on button "Call to Customer" at bounding box center [542, 25] width 56 height 14
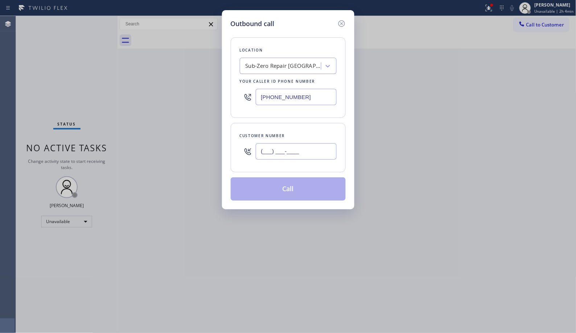
drag, startPoint x: 314, startPoint y: 151, endPoint x: 209, endPoint y: 128, distance: 107.9
click at [213, 145] on div "Outbound call Location Sub-Zero Repair [GEOGRAPHIC_DATA][PERSON_NAME] Your call…" at bounding box center [288, 166] width 576 height 333
paste input "085) 048-765"
drag, startPoint x: 324, startPoint y: 147, endPoint x: 206, endPoint y: 143, distance: 118.3
click at [206, 143] on div "Outbound call Location Sub-Zero Repair [GEOGRAPHIC_DATA][PERSON_NAME] Your call…" at bounding box center [288, 166] width 576 height 333
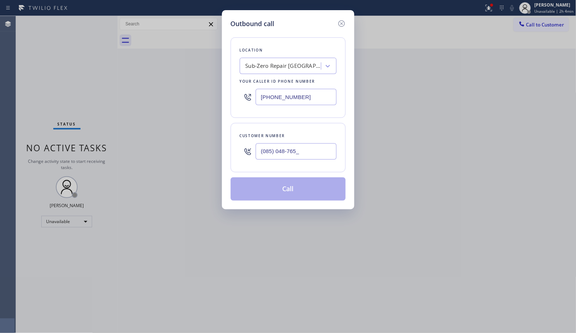
paste input "408) 504-8765"
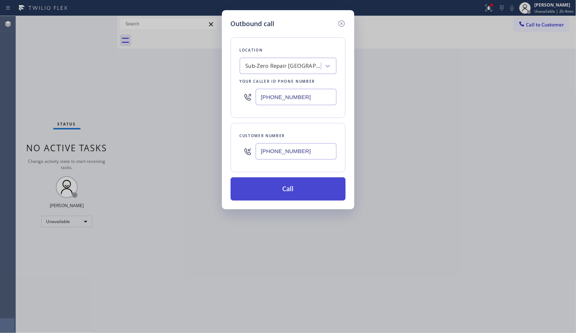
type input "[PHONE_NUMBER]"
click at [311, 195] on button "Call" at bounding box center [288, 188] width 115 height 23
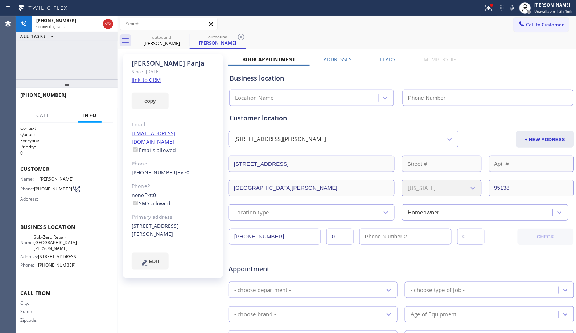
type input "[PHONE_NUMBER]"
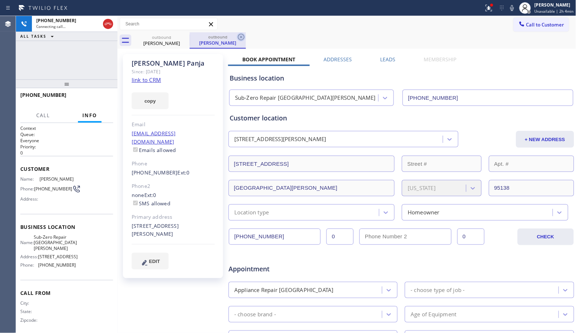
click at [242, 38] on icon at bounding box center [241, 37] width 9 height 9
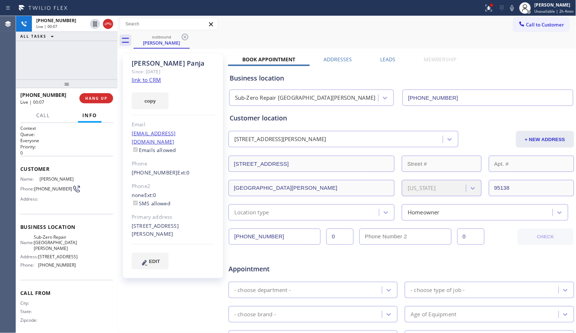
click at [224, 36] on div "outbound [PERSON_NAME]" at bounding box center [355, 40] width 443 height 16
click at [97, 99] on span "HANG UP" at bounding box center [96, 98] width 22 height 5
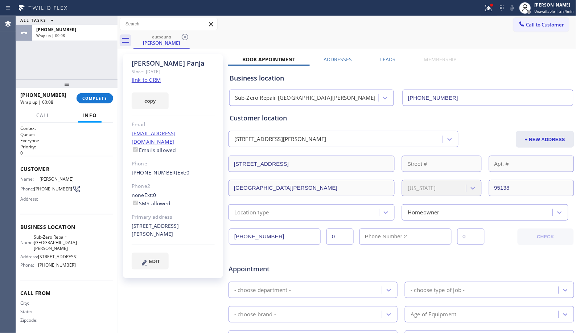
click at [313, 40] on div "outbound [PERSON_NAME]" at bounding box center [355, 40] width 443 height 16
click at [103, 99] on span "COMPLETE" at bounding box center [94, 98] width 25 height 5
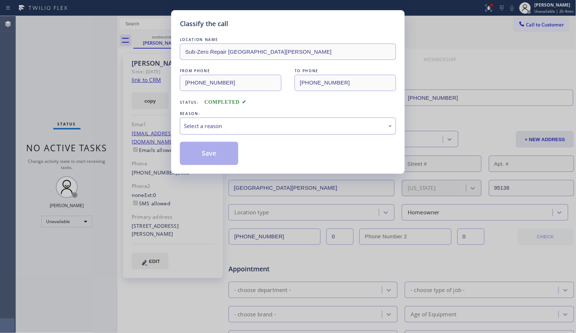
drag, startPoint x: 267, startPoint y: 130, endPoint x: 258, endPoint y: 134, distance: 10.4
click at [267, 131] on div "Select a reason" at bounding box center [288, 126] width 216 height 17
drag, startPoint x: 212, startPoint y: 157, endPoint x: 330, endPoint y: 280, distance: 170.1
click at [212, 159] on button "Save" at bounding box center [209, 153] width 58 height 23
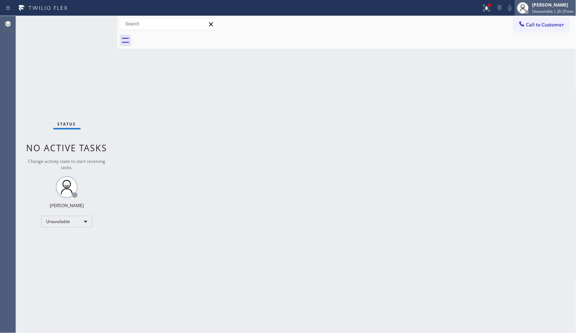
click at [549, 15] on div "[PERSON_NAME] Unavailable | 2h 31min" at bounding box center [545, 8] width 61 height 16
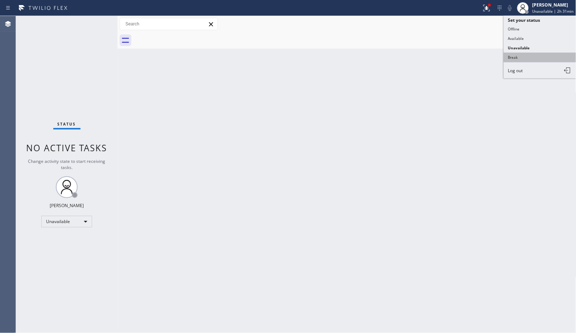
click at [517, 59] on button "Break" at bounding box center [540, 57] width 73 height 9
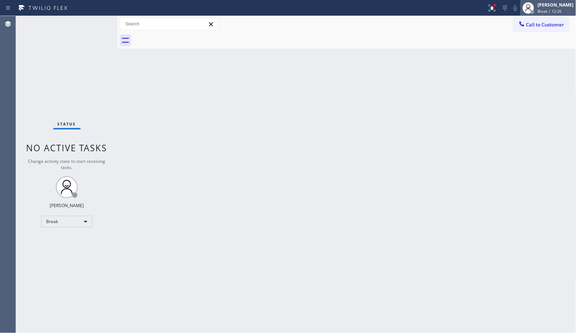
click at [572, 1] on div "[PERSON_NAME] Break | 12:26" at bounding box center [557, 7] width 40 height 13
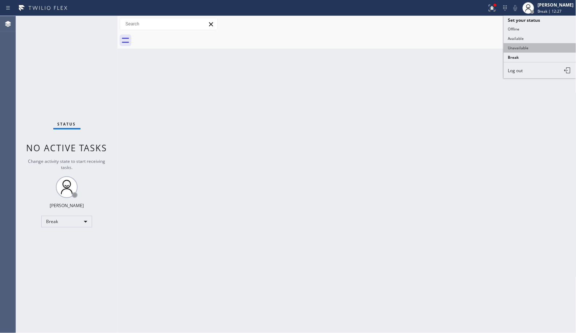
click at [533, 46] on button "Unavailable" at bounding box center [540, 47] width 73 height 9
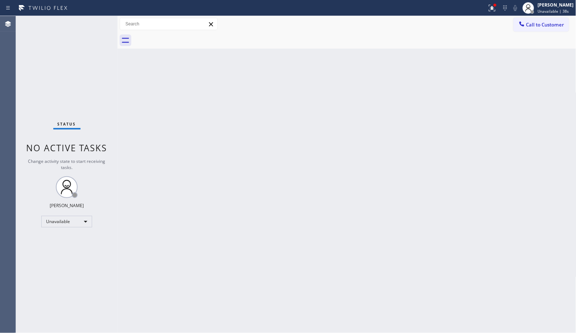
click at [266, 124] on div "Back to Dashboard Change Sender ID Customers Technicians Select a contact Outbo…" at bounding box center [347, 174] width 459 height 317
drag, startPoint x: 417, startPoint y: 122, endPoint x: 315, endPoint y: 66, distance: 116.3
click at [413, 118] on div "Back to Dashboard Change Sender ID Customers Technicians Select a contact Outbo…" at bounding box center [347, 174] width 459 height 317
